Goal: Task Accomplishment & Management: Manage account settings

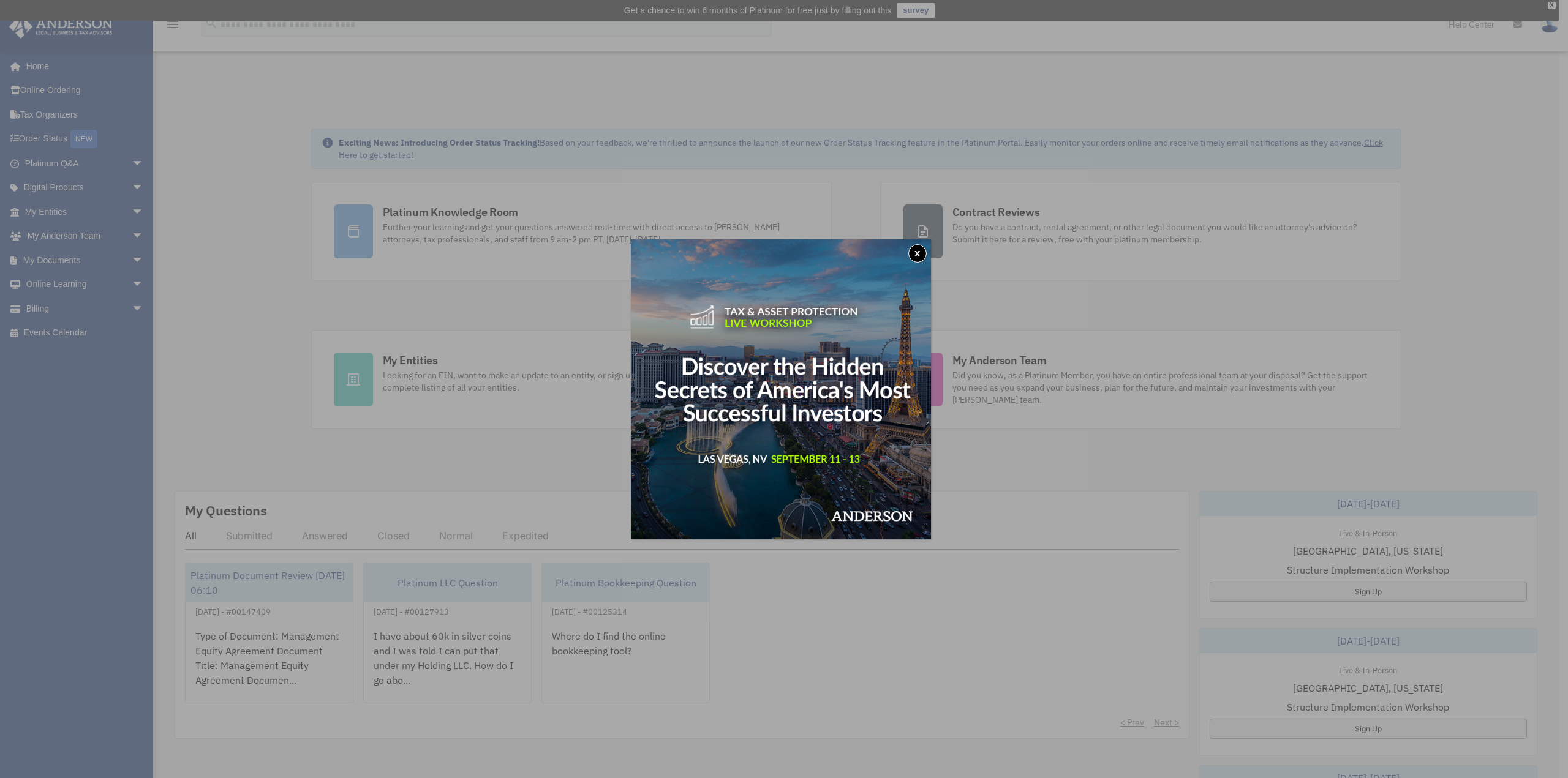
click at [921, 255] on button "x" at bounding box center [918, 254] width 19 height 19
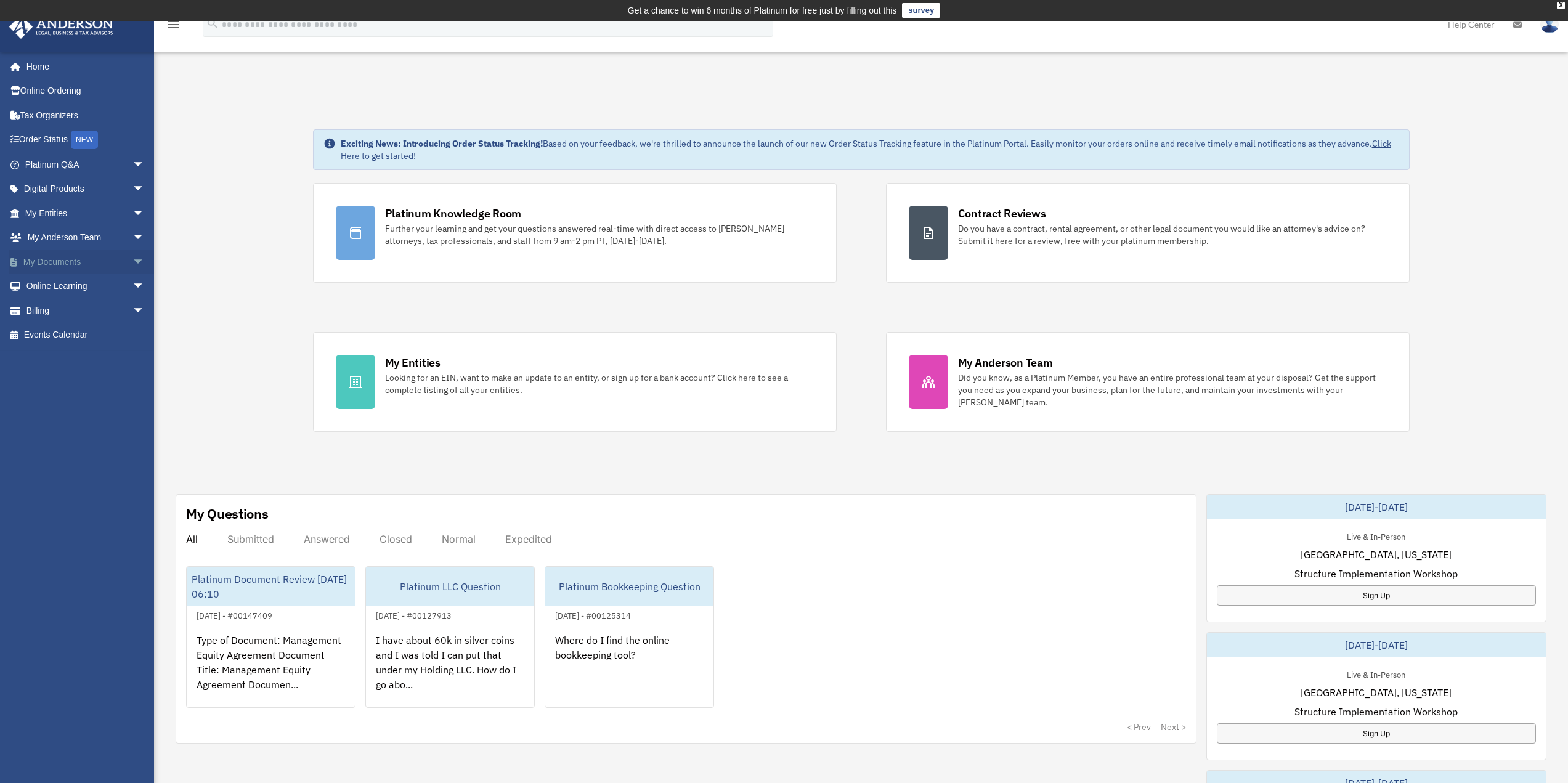
click at [50, 260] on link "My Documents arrow_drop_down" at bounding box center [85, 261] width 155 height 25
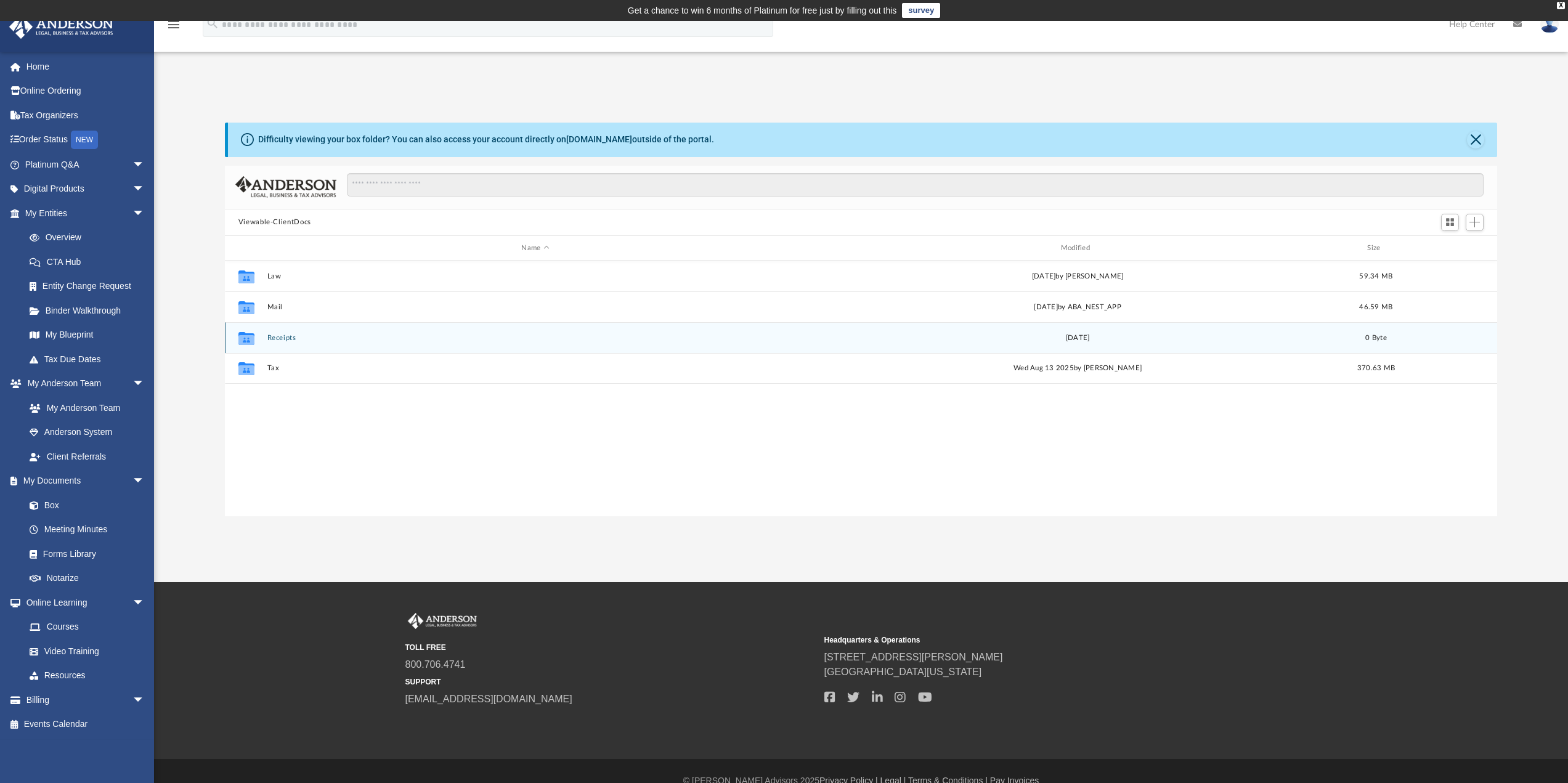
scroll to position [271, 1263]
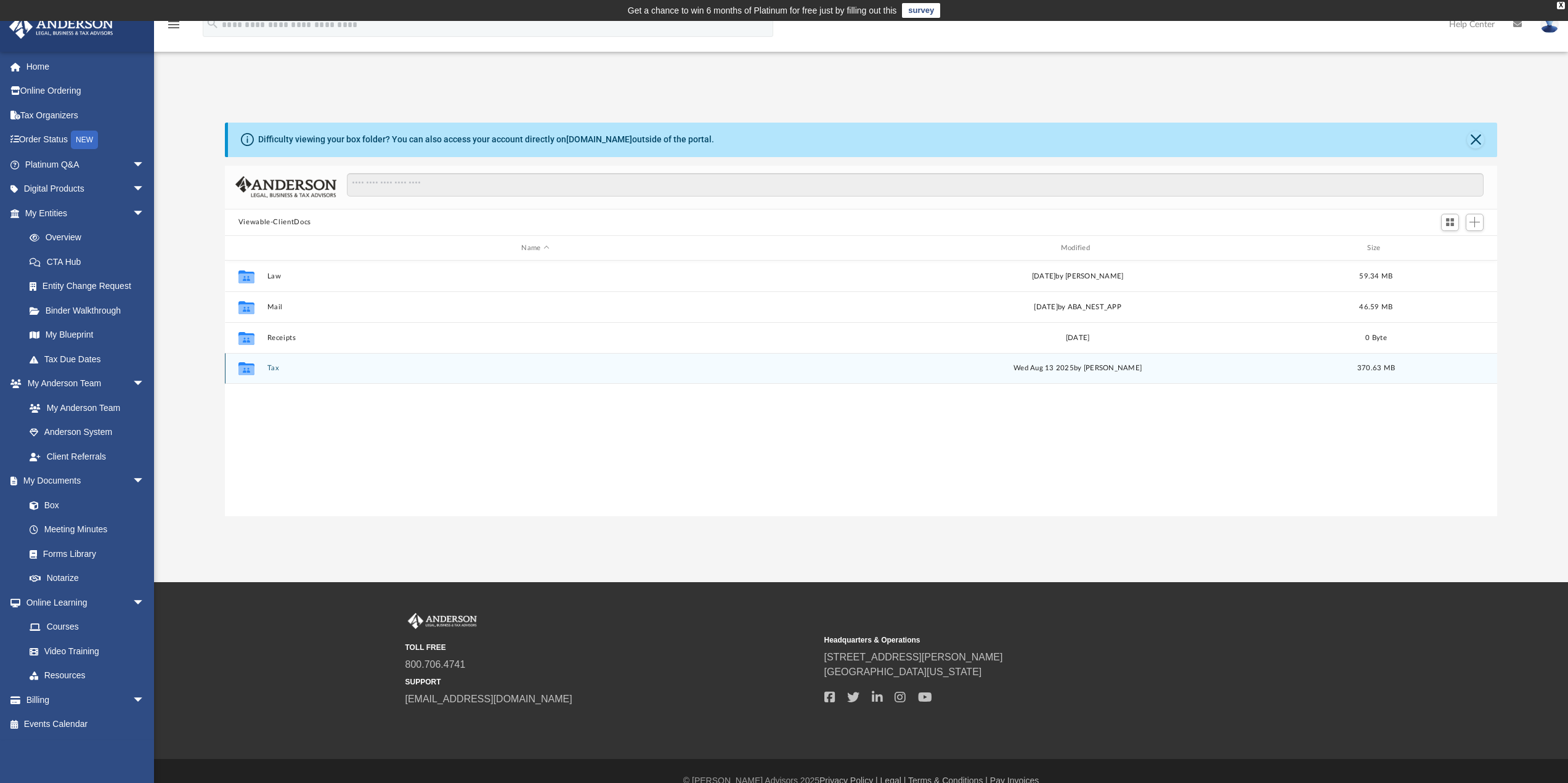
click at [268, 368] on button "Tax" at bounding box center [535, 368] width 536 height 8
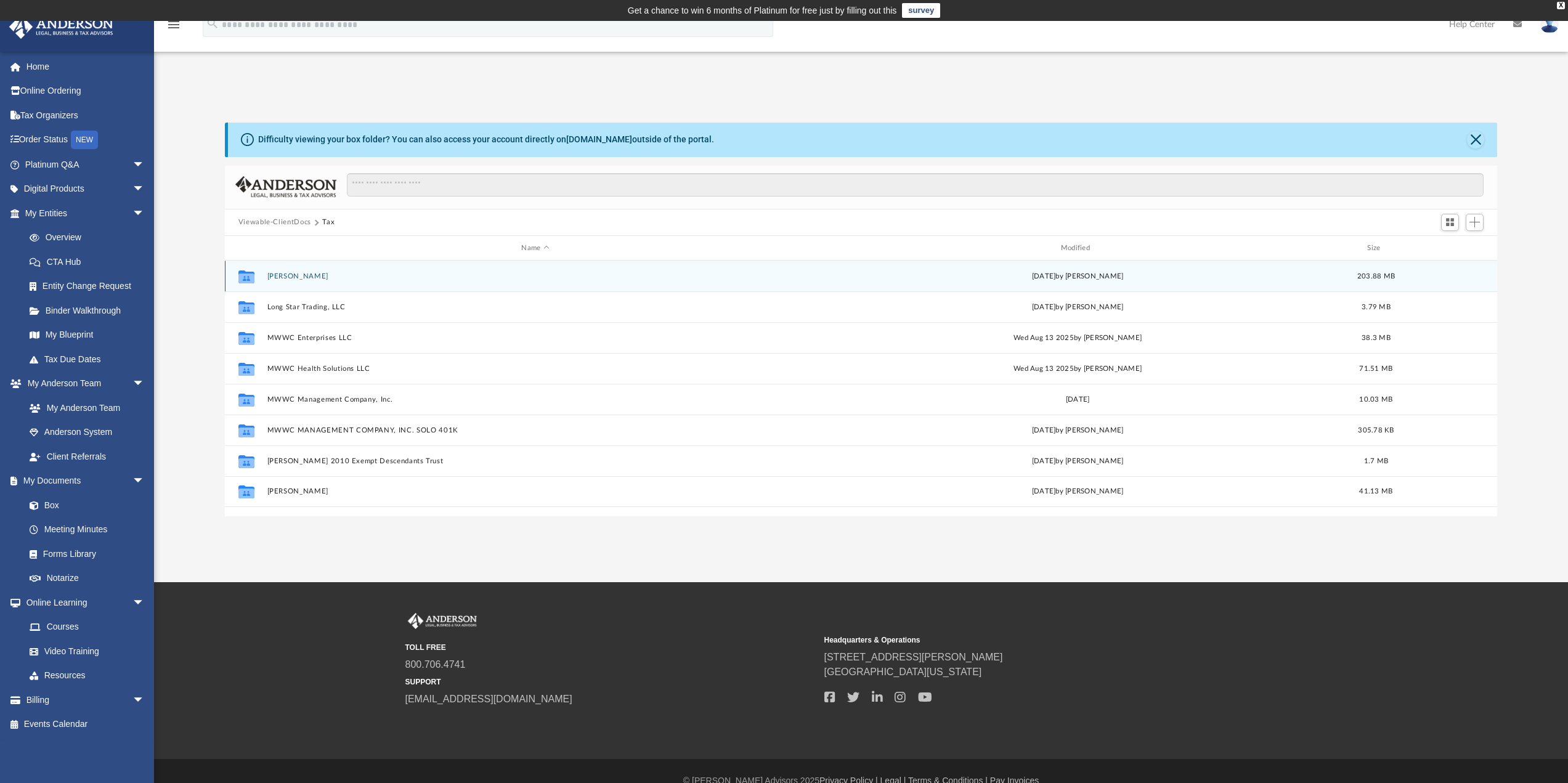
click at [295, 278] on button "[PERSON_NAME]" at bounding box center [535, 276] width 536 height 8
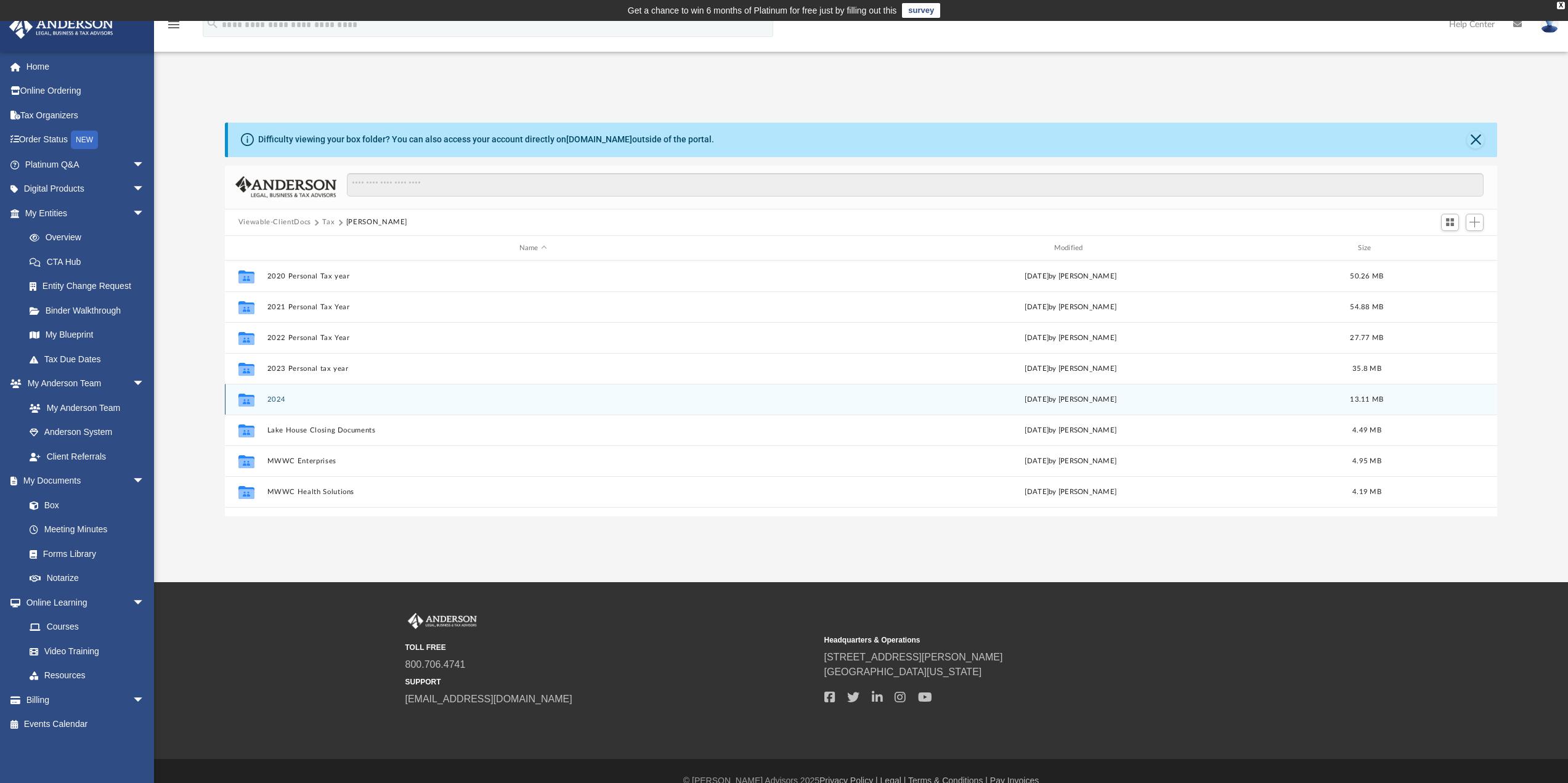
click at [274, 402] on button "2024" at bounding box center [532, 399] width 532 height 8
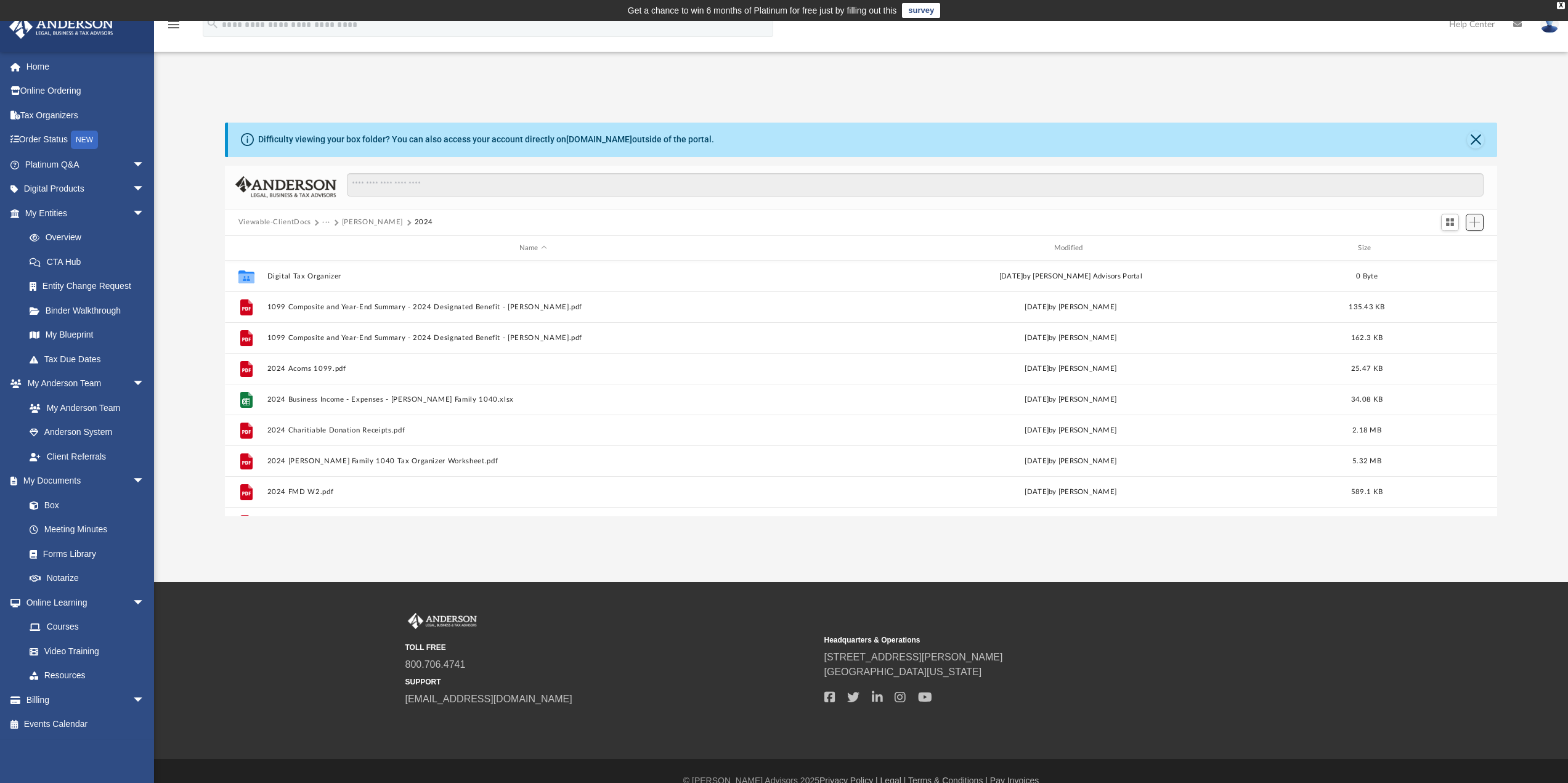
click at [1474, 224] on span "Add" at bounding box center [1475, 222] width 10 height 10
click at [1444, 245] on li "Upload" at bounding box center [1457, 247] width 39 height 13
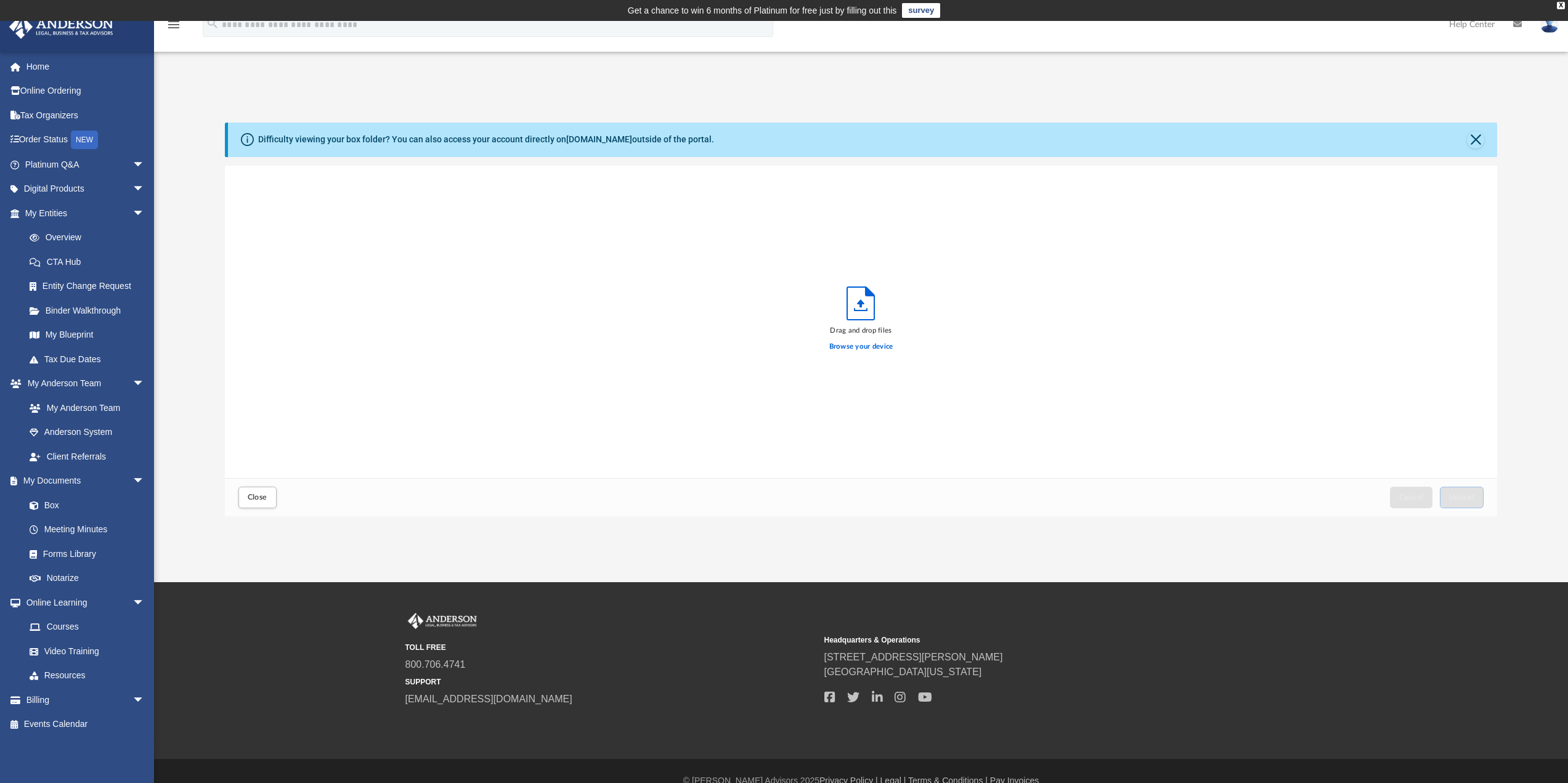
scroll to position [303, 1263]
click at [1466, 494] on span "Upload" at bounding box center [1462, 497] width 26 height 8
click at [1474, 143] on button "Close" at bounding box center [1476, 140] width 17 height 17
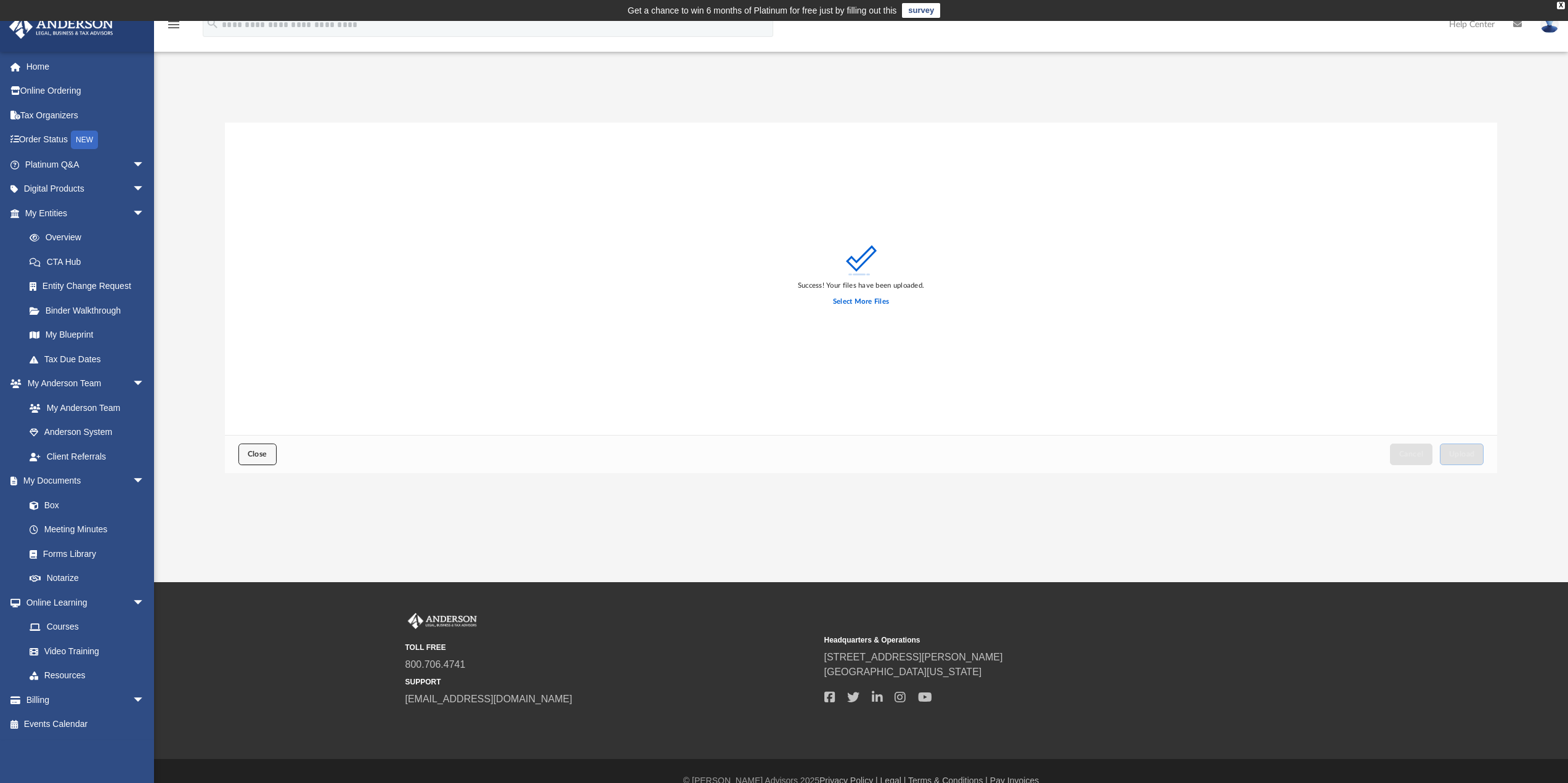
click at [255, 460] on button "Close" at bounding box center [257, 453] width 38 height 21
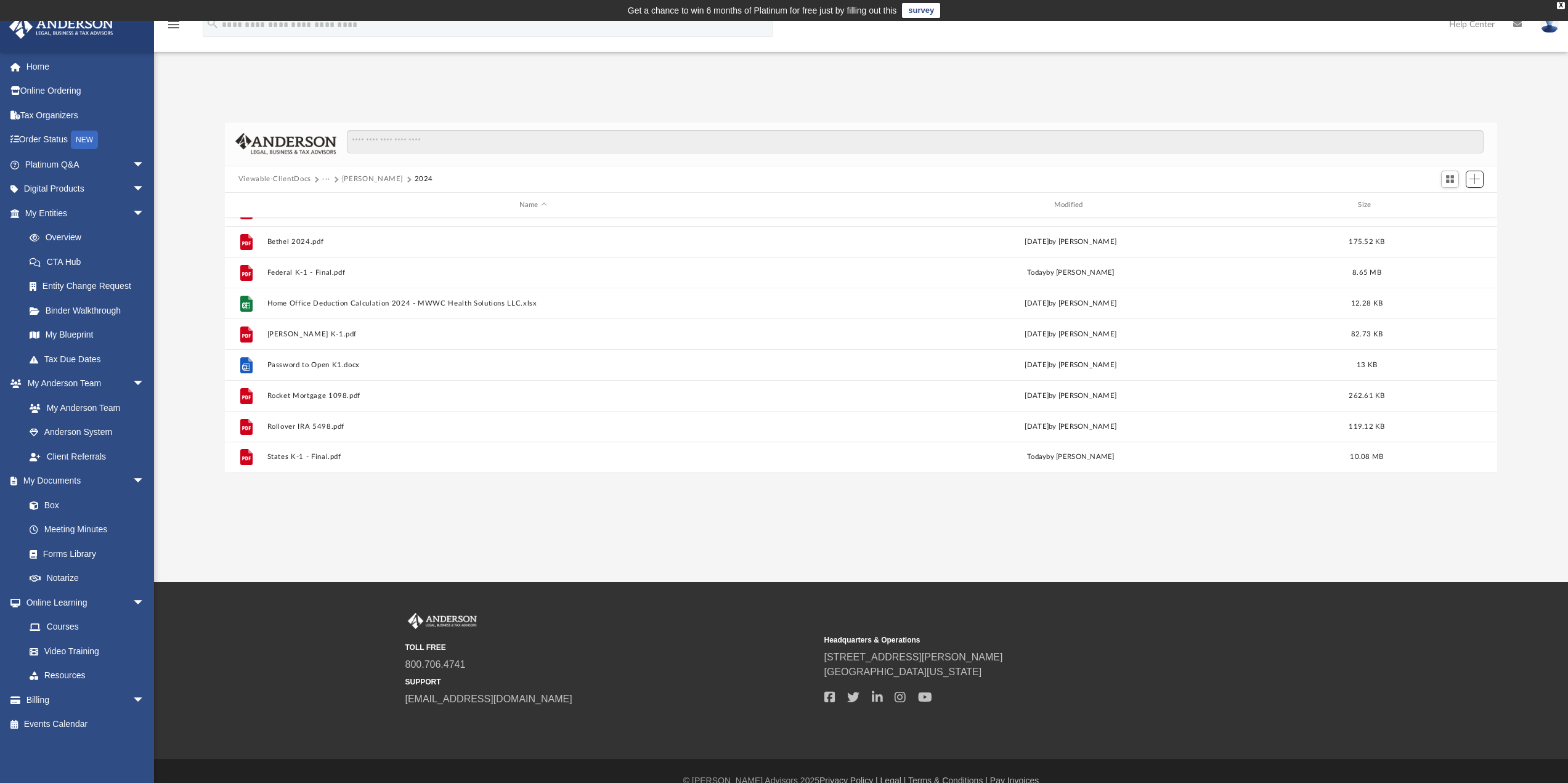
scroll to position [20, 0]
